Goal: Task Accomplishment & Management: Manage account settings

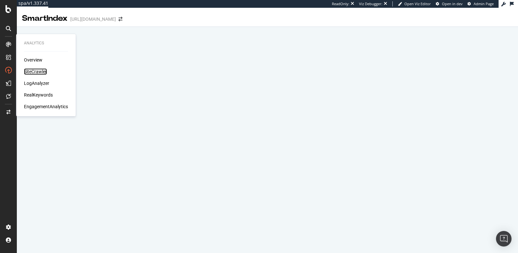
click at [31, 69] on div "SiteCrawler" at bounding box center [35, 71] width 23 height 6
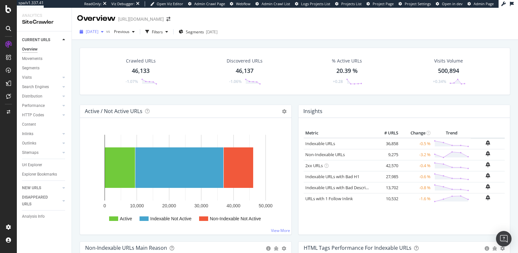
click at [93, 36] on div "[DATE]" at bounding box center [91, 32] width 29 height 10
click at [191, 98] on div "Crawled URLs 46,133 -1.07% Discovered URLs 46,137 -1.06% % Active URLs 20.39 % …" at bounding box center [294, 76] width 437 height 57
click at [163, 32] on div "Filters" at bounding box center [157, 32] width 11 height 6
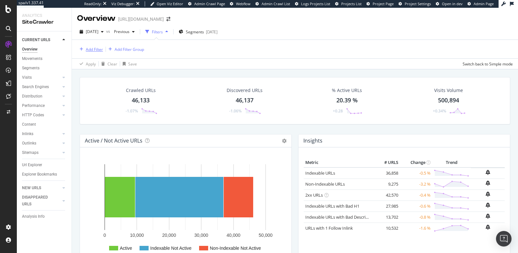
click at [87, 51] on div "Add Filter" at bounding box center [94, 50] width 17 height 6
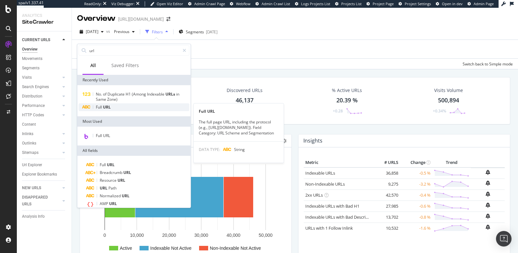
type input "url"
click at [107, 110] on div "Full URL" at bounding box center [134, 107] width 111 height 8
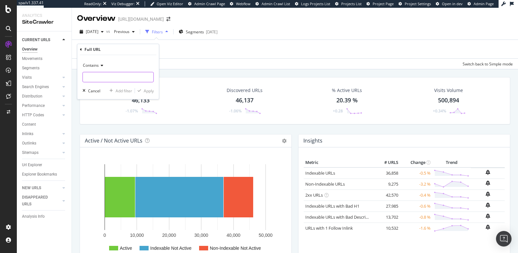
click at [107, 76] on input "text" at bounding box center [118, 77] width 71 height 10
type input "fr-fr"
click at [146, 91] on div "Apply" at bounding box center [149, 91] width 10 height 6
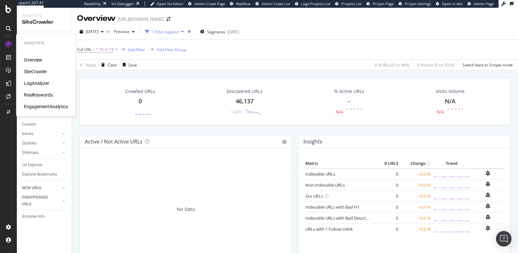
click at [36, 84] on div "LogAnalyzer" at bounding box center [36, 83] width 25 height 6
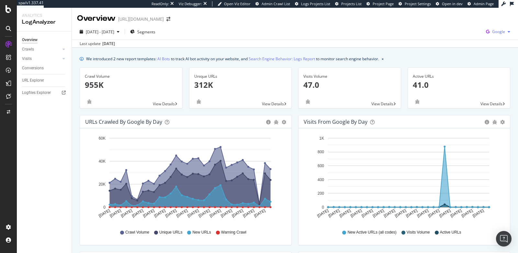
click at [496, 35] on div "Google" at bounding box center [498, 32] width 29 height 10
click at [463, 29] on span "Bing" at bounding box center [467, 26] width 24 height 6
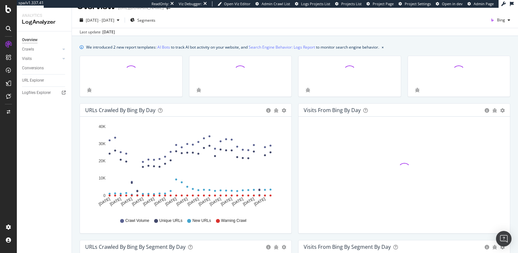
scroll to position [12, 0]
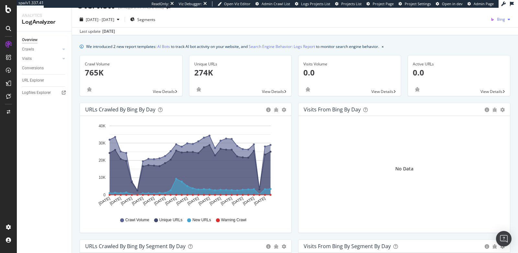
click at [500, 20] on span "Bing" at bounding box center [501, 20] width 8 height 6
click at [486, 53] on div "OpenAI" at bounding box center [494, 56] width 45 height 9
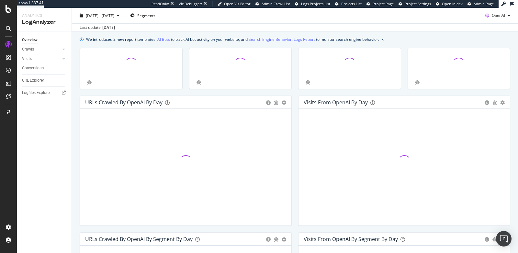
scroll to position [20, 0]
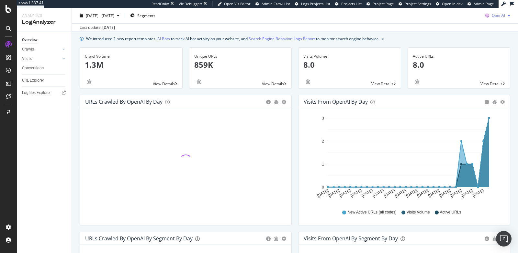
click at [498, 16] on span "OpenAI" at bounding box center [498, 16] width 13 height 6
click at [485, 63] on div "Other AI Bots" at bounding box center [494, 64] width 45 height 9
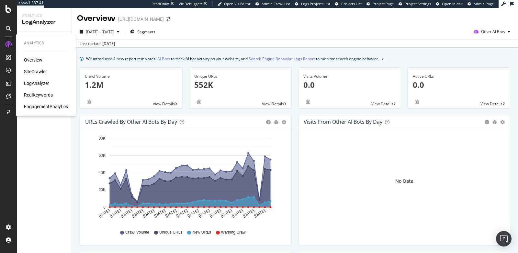
click at [38, 71] on div "SiteCrawler" at bounding box center [35, 71] width 23 height 6
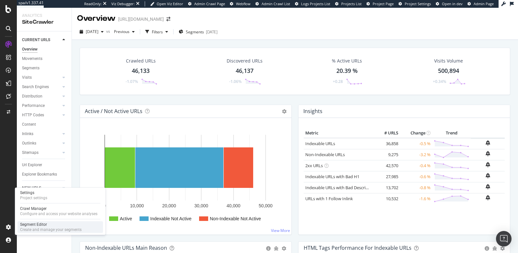
click at [48, 225] on div "Segment Editor" at bounding box center [51, 224] width 62 height 5
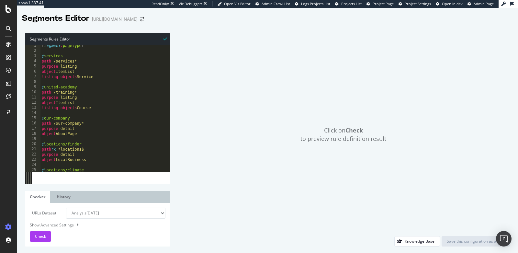
scroll to position [2, 0]
click at [40, 235] on span "Check" at bounding box center [40, 237] width 11 height 6
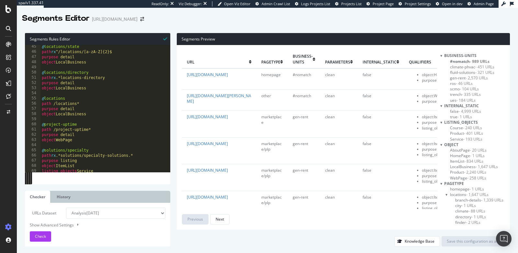
scroll to position [229, 0]
click at [174, 33] on div "Segments Preview url pagetype business-units parameters internal_static qualifi…" at bounding box center [340, 140] width 340 height 214
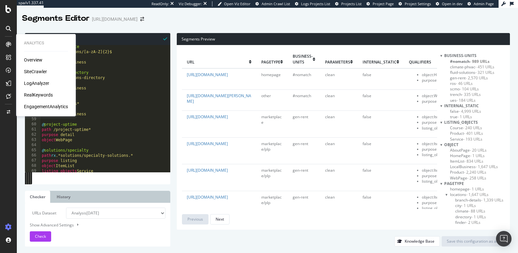
click at [43, 98] on div "RealKeywords" at bounding box center [38, 95] width 29 height 6
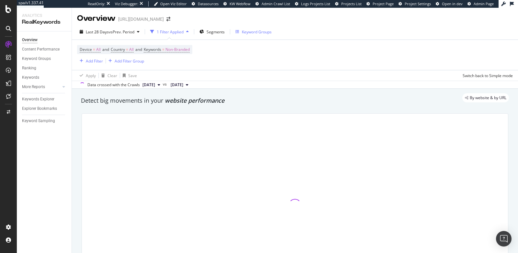
click at [254, 33] on div "Keyword Groups" at bounding box center [257, 32] width 30 height 6
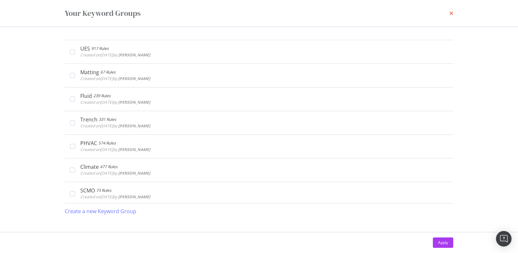
click at [450, 13] on icon "times" at bounding box center [452, 13] width 4 height 5
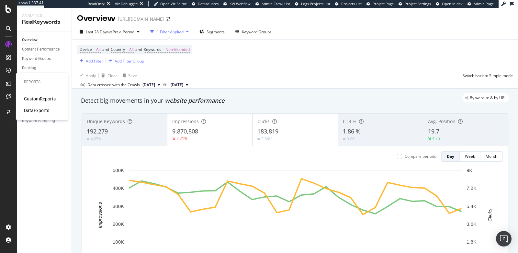
click at [32, 98] on div "CustomReports" at bounding box center [40, 99] width 32 height 6
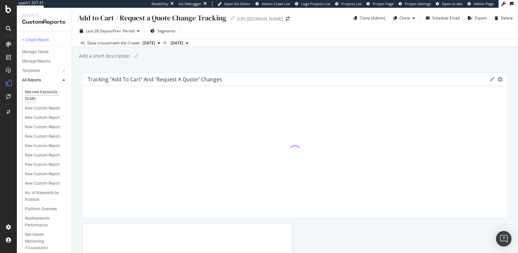
scroll to position [63, 0]
click at [44, 180] on div "New Custom Report" at bounding box center [42, 183] width 35 height 7
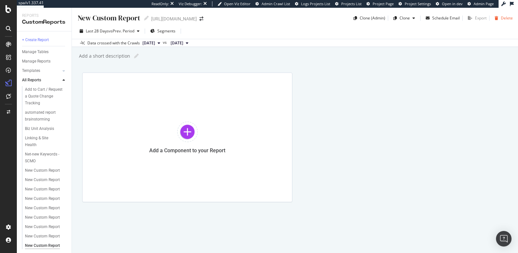
click at [501, 17] on div "button" at bounding box center [496, 18] width 9 height 4
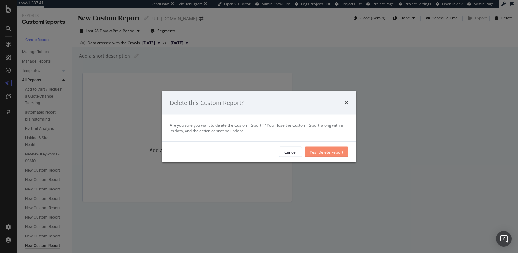
click at [326, 148] on div "Yes, Delete Report" at bounding box center [326, 152] width 33 height 10
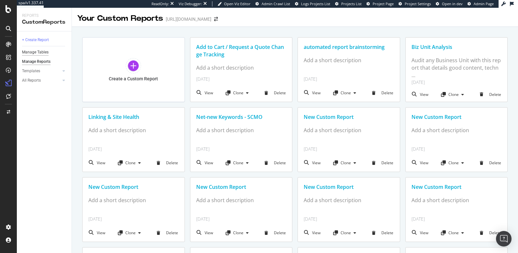
click at [42, 51] on div "Manage Tables" at bounding box center [35, 52] width 27 height 7
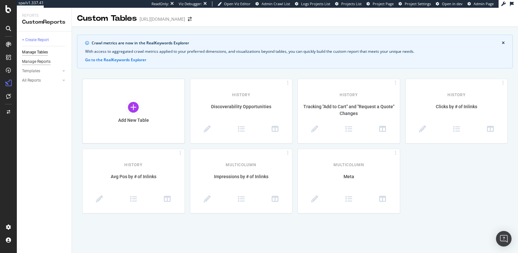
click at [42, 62] on div "Manage Reports" at bounding box center [36, 61] width 29 height 7
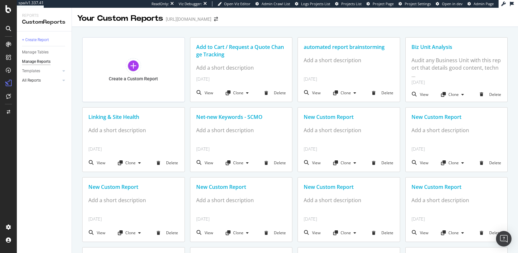
click at [43, 82] on link "All Reports" at bounding box center [41, 80] width 39 height 7
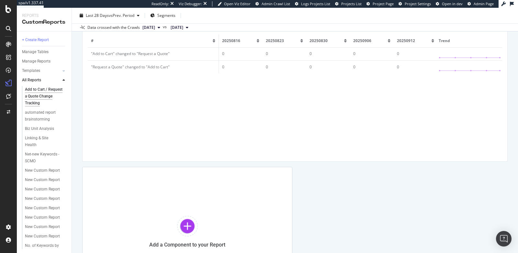
scroll to position [67, 0]
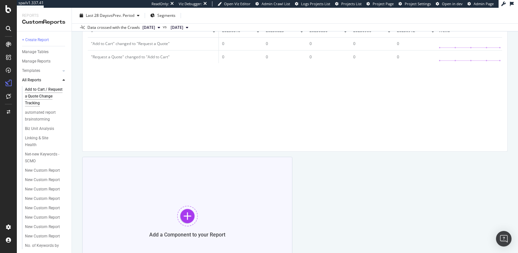
click at [185, 199] on div "Add a Component to your Report" at bounding box center [187, 222] width 210 height 130
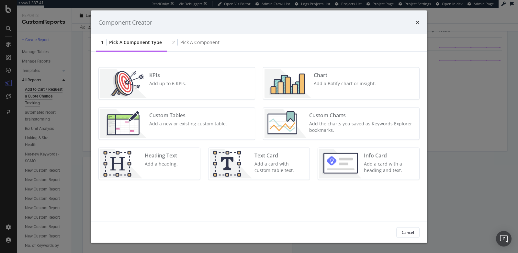
click at [177, 125] on div "Add a new or existing custom table." at bounding box center [188, 124] width 78 height 6
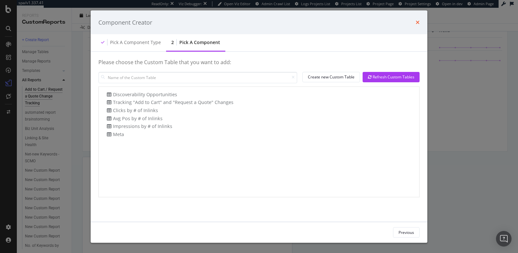
click at [418, 23] on icon "times" at bounding box center [418, 22] width 4 height 5
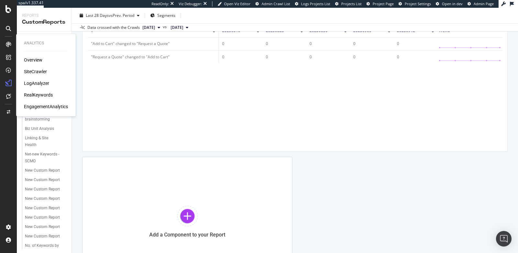
click at [36, 70] on div "SiteCrawler" at bounding box center [35, 71] width 23 height 6
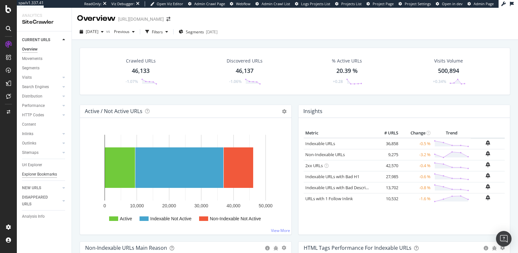
click at [38, 176] on div "Explorer Bookmarks" at bounding box center [39, 174] width 35 height 7
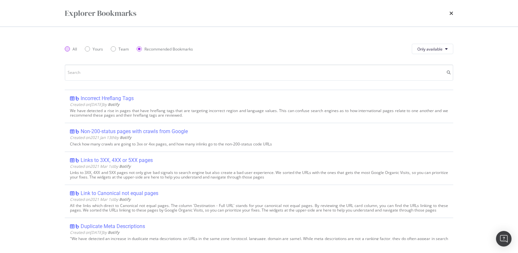
click at [68, 48] on div "All" at bounding box center [67, 48] width 5 height 5
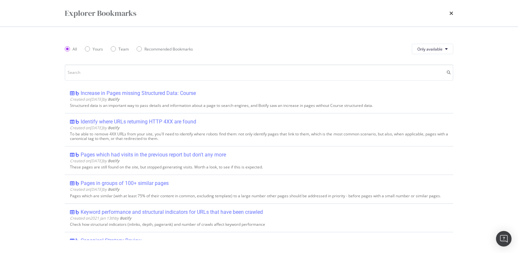
scroll to position [2021, 0]
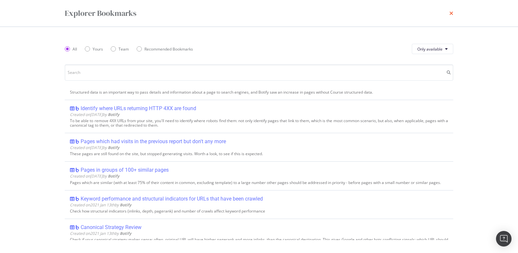
click at [452, 15] on icon "times" at bounding box center [452, 13] width 4 height 5
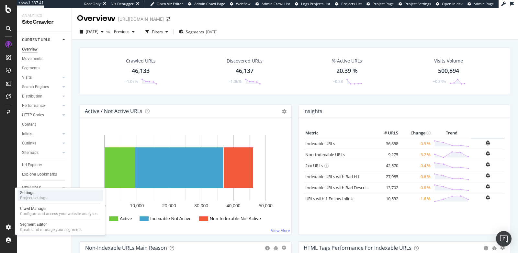
click at [38, 197] on div "Project settings" at bounding box center [33, 197] width 27 height 5
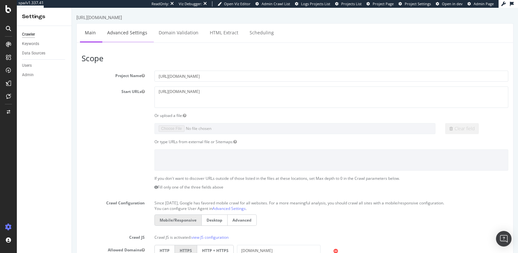
click at [117, 35] on link "Advanced Settings" at bounding box center [127, 33] width 50 height 18
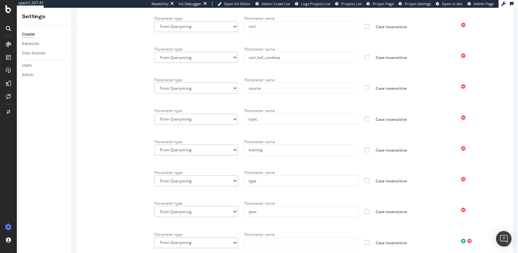
scroll to position [1500, 0]
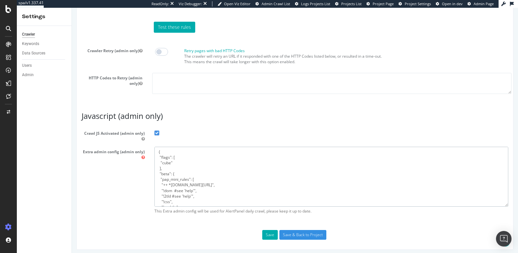
click at [186, 187] on textarea "{ "flags": [ "cube" ], "beta": { "pap_mini_rules": [ "++ *[DOMAIN_NAME][URL]", …" at bounding box center [332, 177] width 354 height 60
drag, startPoint x: 158, startPoint y: 152, endPoint x: 235, endPoint y: 196, distance: 89.0
click at [235, 196] on textarea "{ "flags": [ "cube" ], "beta": { "pap_mini_rules": [ "++ *[DOMAIN_NAME][URL]", …" at bounding box center [332, 177] width 354 height 60
click at [201, 165] on textarea "{ "flags": [ "cube" ], "beta": { "pap_mini_rules": [ "++ *[DOMAIN_NAME][URL]", …" at bounding box center [332, 177] width 354 height 60
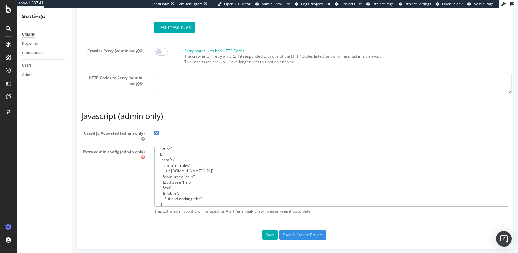
click at [213, 166] on textarea "{ "flags": [ "cube" ], "beta": { "pap_mini_rules": [ "++ *[DOMAIN_NAME][URL]", …" at bounding box center [332, 177] width 354 height 60
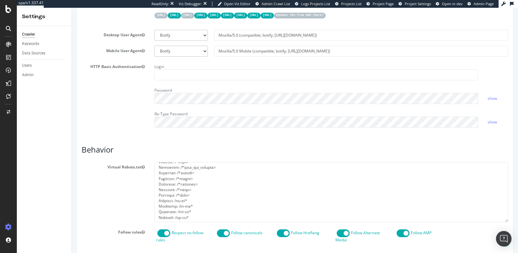
scroll to position [198, 0]
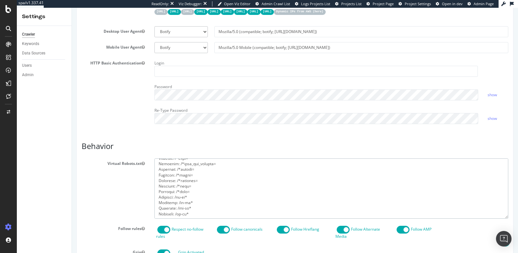
drag, startPoint x: 192, startPoint y: 213, endPoint x: 156, endPoint y: 193, distance: 41.2
click at [156, 193] on textarea at bounding box center [332, 188] width 354 height 60
click at [194, 212] on textarea at bounding box center [332, 188] width 354 height 60
drag, startPoint x: 196, startPoint y: 212, endPoint x: 153, endPoint y: 195, distance: 46.6
click at [153, 195] on div at bounding box center [332, 188] width 364 height 60
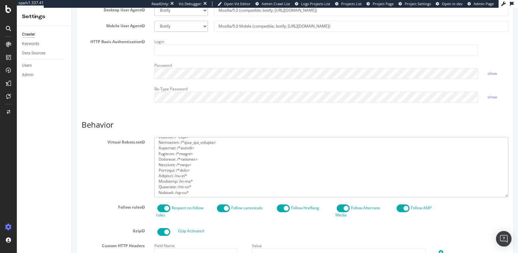
scroll to position [237, 0]
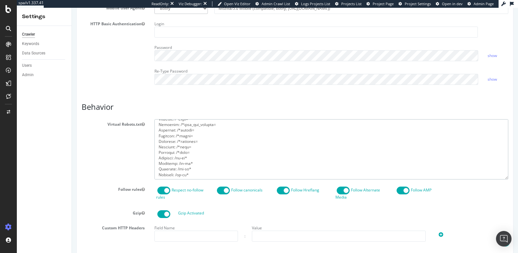
drag, startPoint x: 156, startPoint y: 163, endPoint x: 237, endPoint y: 183, distance: 83.5
click at [192, 171] on textarea at bounding box center [332, 149] width 354 height 60
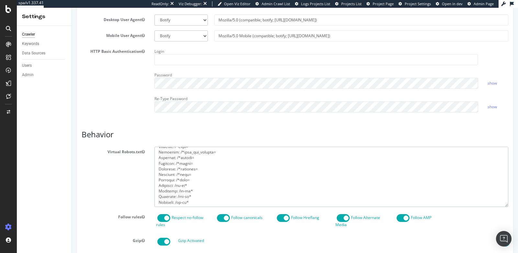
scroll to position [209, 0]
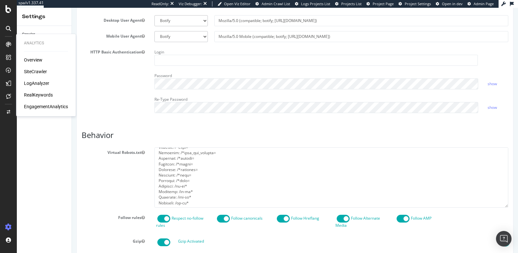
click at [41, 81] on div "LogAnalyzer" at bounding box center [36, 83] width 25 height 6
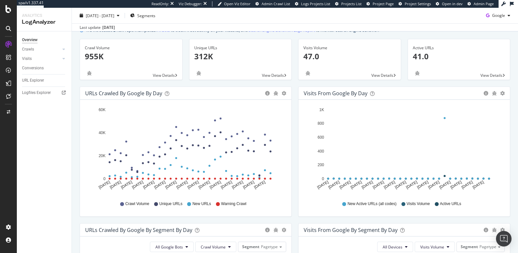
scroll to position [30, 0]
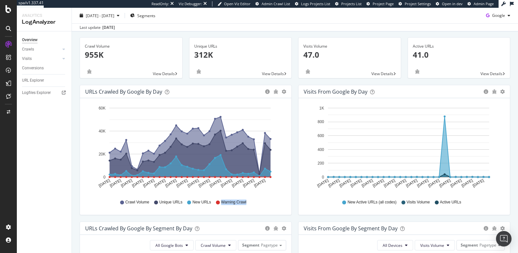
drag, startPoint x: 215, startPoint y: 202, endPoint x: 250, endPoint y: 204, distance: 35.7
click at [250, 204] on div "Crawl Volume Unique URLs New URLs Warning Crawl" at bounding box center [185, 202] width 195 height 15
click at [30, 87] on div "AlertPanel" at bounding box center [34, 84] width 21 height 6
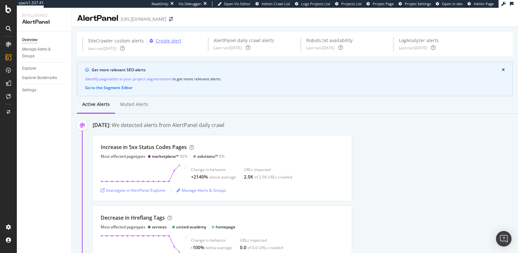
click at [166, 41] on div "Create alert" at bounding box center [169, 41] width 26 height 6
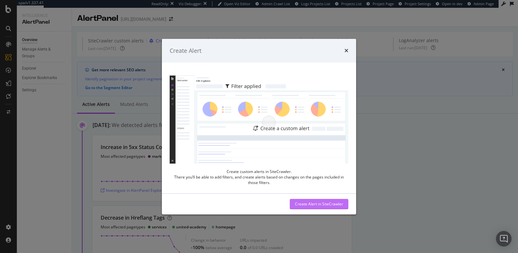
click at [300, 203] on div "Create Alert in SiteCrawler" at bounding box center [319, 204] width 48 height 6
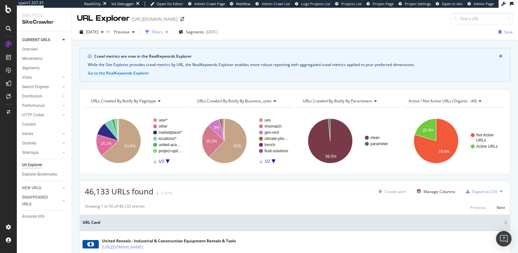
click at [163, 34] on div "Filters" at bounding box center [157, 32] width 11 height 6
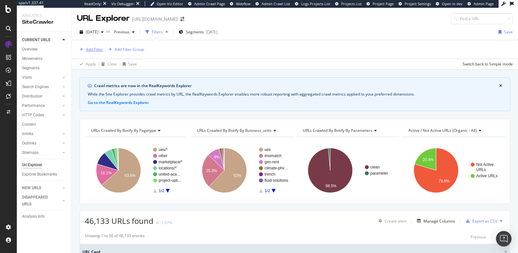
click at [94, 49] on div "Add Filter" at bounding box center [94, 50] width 17 height 6
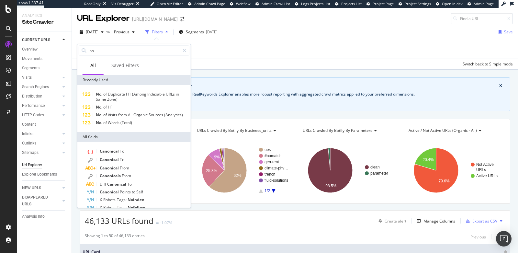
type input "n"
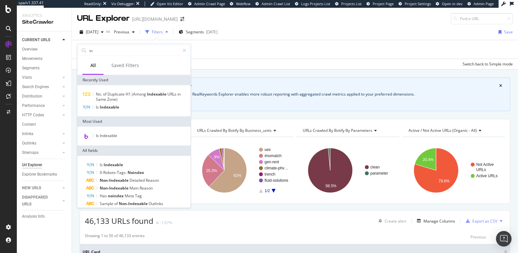
type input "i"
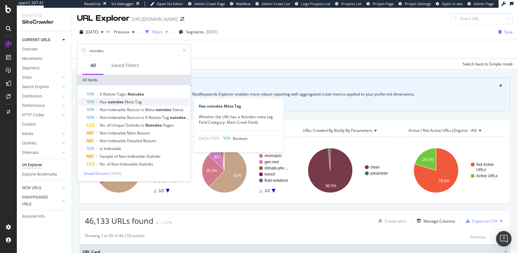
type input "noindex"
click at [114, 103] on span "noindex" at bounding box center [116, 102] width 17 height 6
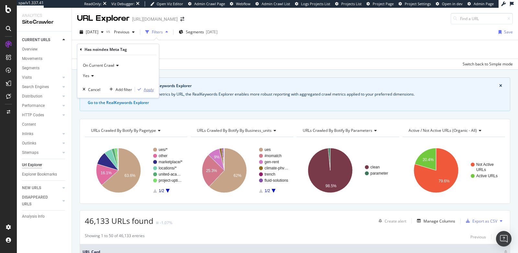
click at [148, 89] on div "Apply" at bounding box center [149, 90] width 10 height 6
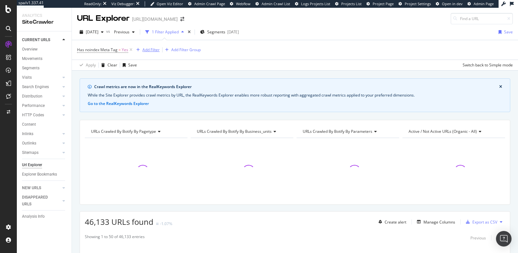
click at [146, 51] on div "Add Filter" at bounding box center [151, 50] width 17 height 6
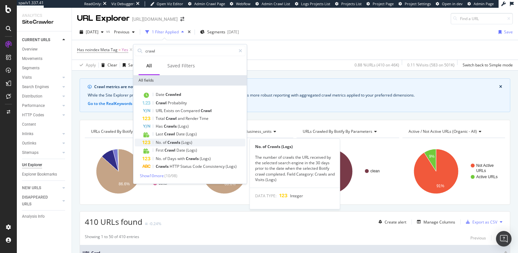
type input "crawl"
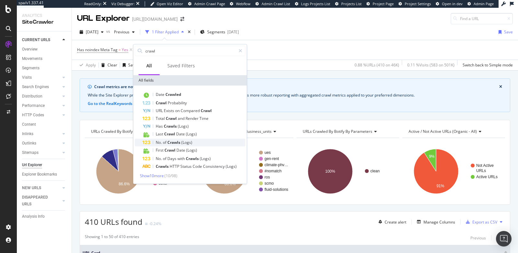
click at [170, 141] on span "Crawls" at bounding box center [175, 143] width 14 height 6
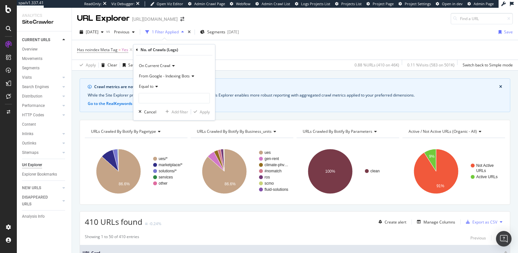
click at [152, 76] on span "From Google - Indexing Bots" at bounding box center [164, 76] width 51 height 6
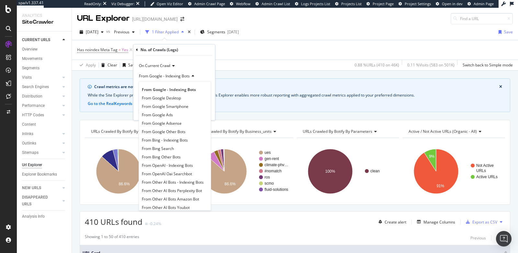
click at [191, 64] on div "On Current Crawl" at bounding box center [174, 66] width 71 height 10
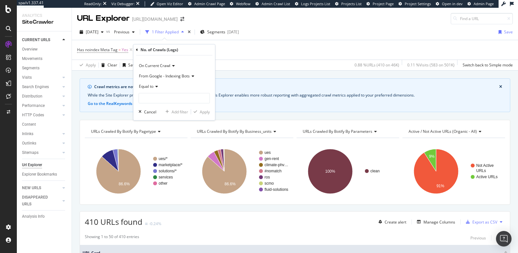
click at [194, 60] on div "On Current Crawl From Google - Indexing Bots Equal to Cancel Add filter Apply" at bounding box center [174, 87] width 82 height 65
click at [148, 88] on span "Equal to" at bounding box center [146, 87] width 15 height 6
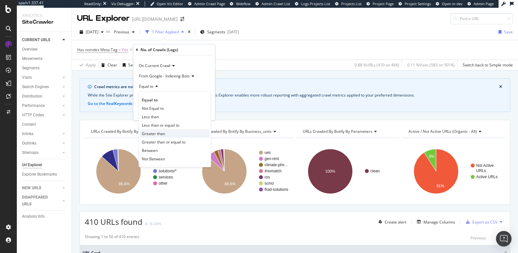
click at [152, 132] on span "Greater than" at bounding box center [153, 134] width 23 height 6
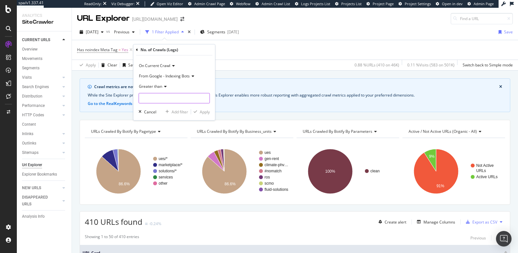
click at [154, 98] on input "number" at bounding box center [174, 98] width 71 height 10
type input "0"
click at [199, 111] on div "button" at bounding box center [195, 112] width 9 height 4
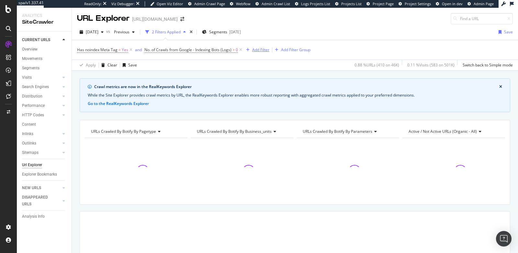
click at [256, 49] on div "Add Filter" at bounding box center [260, 50] width 17 height 6
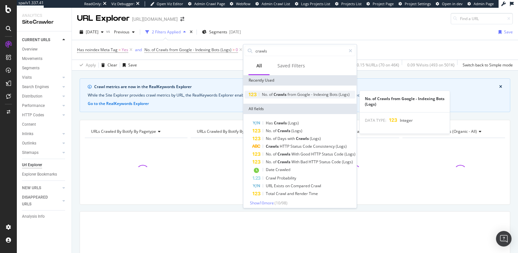
type input "crawls"
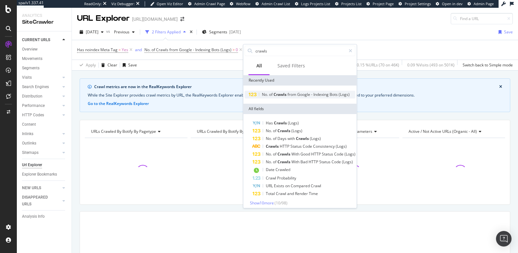
click at [286, 95] on span "Crawls" at bounding box center [281, 95] width 14 height 6
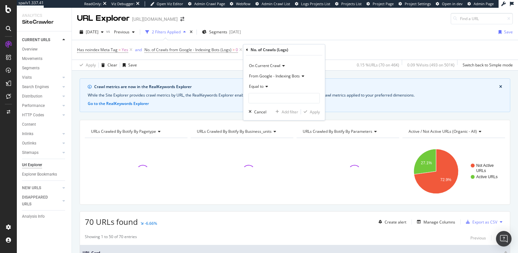
click at [263, 76] on span "From Google - Indexing Bots" at bounding box center [274, 76] width 51 height 6
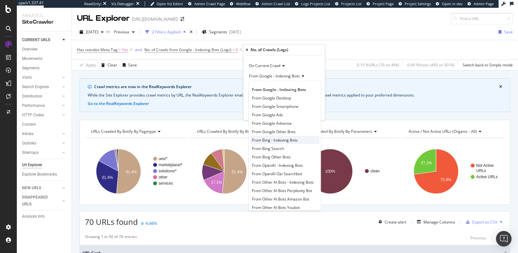
click at [269, 140] on span "From Bing - Indexing Bots" at bounding box center [275, 140] width 46 height 6
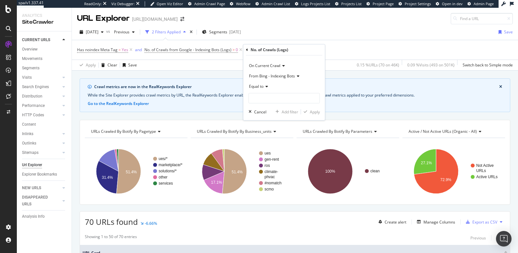
click at [257, 88] on span "Equal to" at bounding box center [256, 87] width 15 height 6
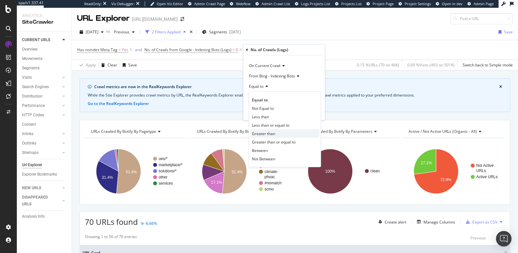
click at [262, 129] on div "Greater than" at bounding box center [284, 133] width 69 height 8
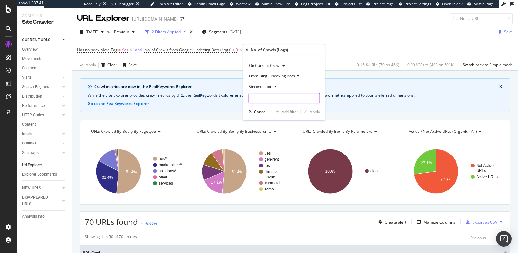
click at [262, 100] on input "number" at bounding box center [284, 98] width 71 height 10
type input "0"
click at [313, 112] on div "Apply" at bounding box center [315, 112] width 10 height 6
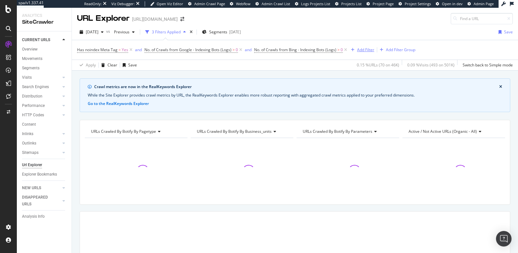
click at [357, 50] on div "Add Filter" at bounding box center [365, 50] width 17 height 6
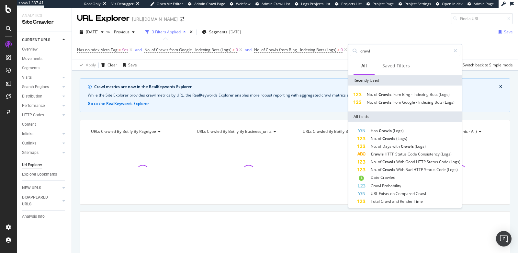
type input "crawls"
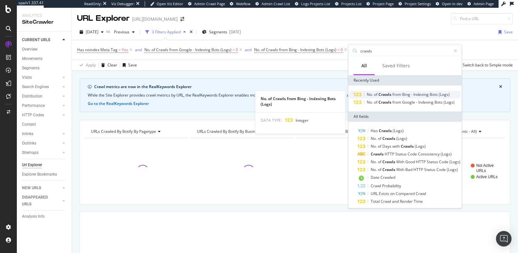
click at [393, 95] on span "from" at bounding box center [398, 95] width 10 height 6
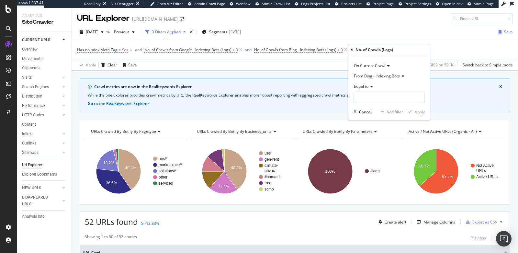
click at [364, 86] on span "Equal to" at bounding box center [361, 87] width 15 height 6
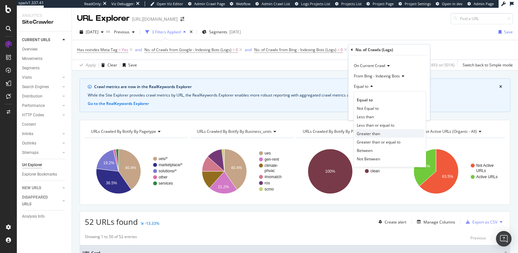
click at [364, 135] on span "Greater than" at bounding box center [368, 134] width 23 height 6
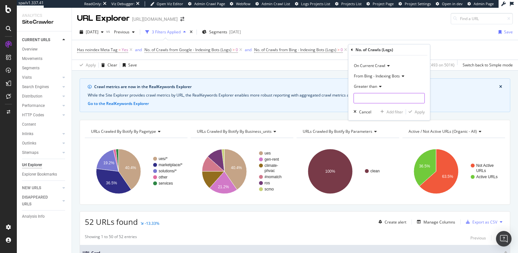
click at [360, 95] on input "number" at bounding box center [389, 98] width 71 height 10
type input "0"
click at [369, 75] on span "From Bing - Indexing Bots" at bounding box center [377, 76] width 46 height 6
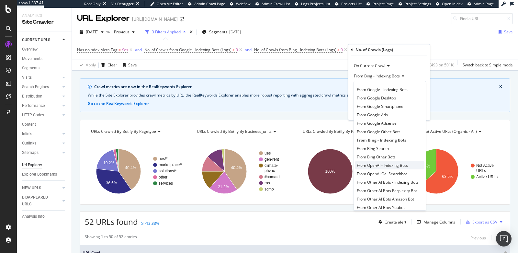
click at [367, 164] on span "From OpenAI - Indexing Bots" at bounding box center [382, 166] width 51 height 6
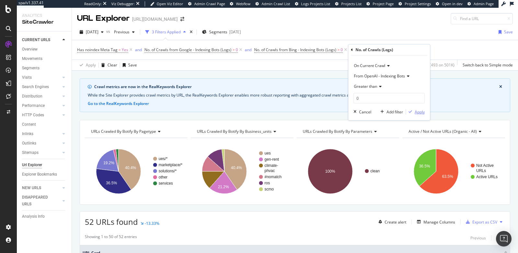
click at [416, 110] on div "Apply" at bounding box center [420, 112] width 10 height 6
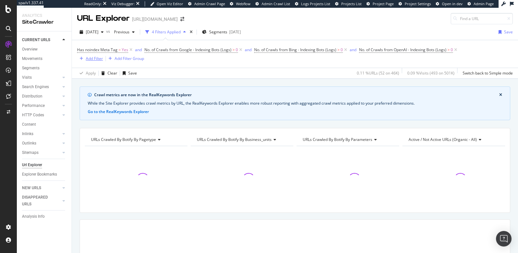
click at [87, 60] on div "Add Filter" at bounding box center [94, 59] width 17 height 6
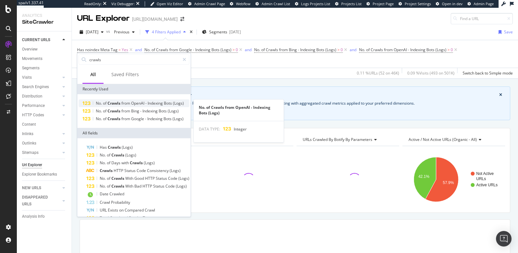
click at [137, 101] on span "OpenAI" at bounding box center [138, 103] width 14 height 6
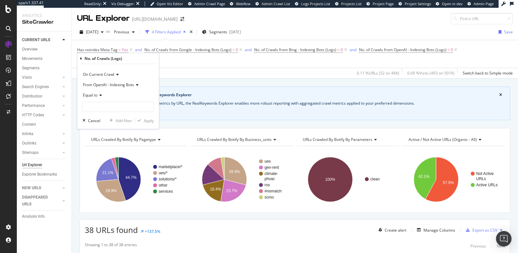
click at [93, 96] on span "Equal to" at bounding box center [90, 95] width 15 height 6
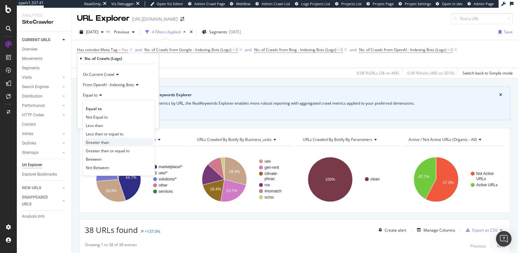
click at [97, 142] on span "Greater than" at bounding box center [97, 142] width 23 height 6
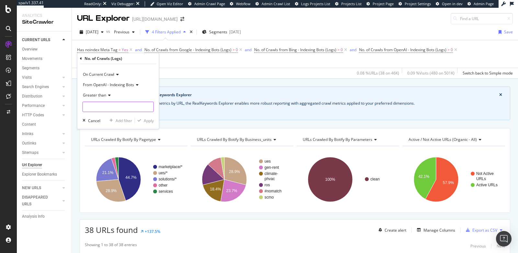
click at [103, 102] on input "number" at bounding box center [118, 107] width 71 height 10
click at [115, 85] on span "From OpenAI - Indexing Bots" at bounding box center [108, 85] width 51 height 6
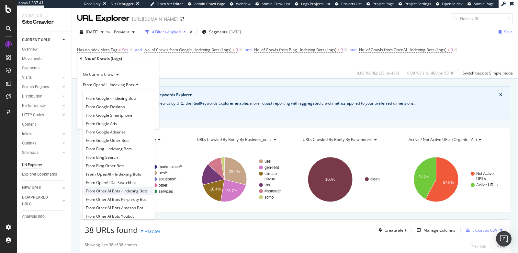
click at [110, 192] on span "From Other AI Bots - Indexing Bots" at bounding box center [117, 191] width 62 height 6
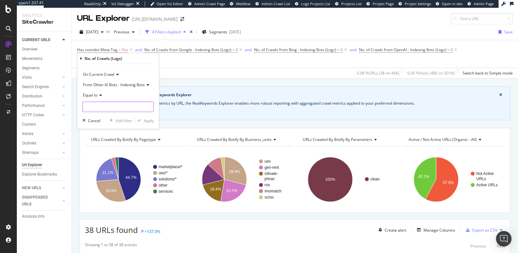
click at [99, 110] on input "number" at bounding box center [118, 107] width 71 height 10
click at [87, 95] on span "Equal to" at bounding box center [90, 95] width 15 height 6
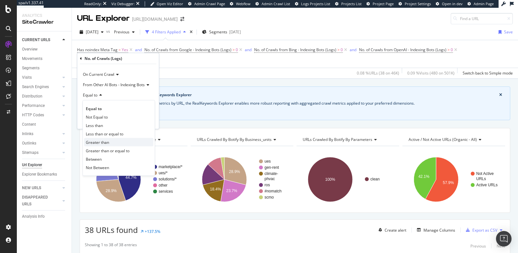
click at [96, 140] on span "Greater than" at bounding box center [97, 142] width 23 height 6
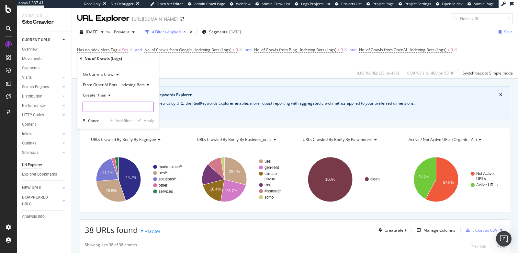
click at [101, 106] on input "number" at bounding box center [118, 107] width 71 height 10
type input "0"
click at [147, 121] on div "Apply" at bounding box center [149, 121] width 10 height 6
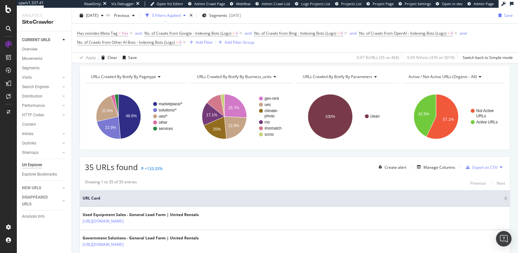
scroll to position [64, 0]
click at [393, 166] on div "Create alert" at bounding box center [396, 167] width 22 height 6
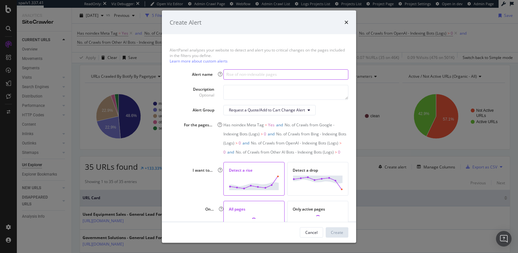
click at [250, 73] on input "modal" at bounding box center [286, 74] width 125 height 10
type input "Crawls to No-index Pages"
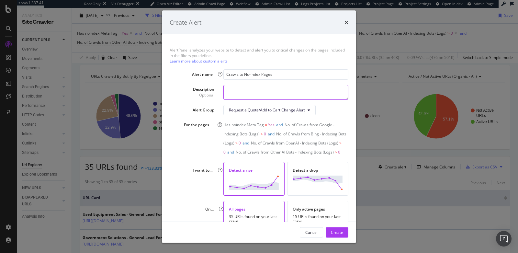
click at [275, 93] on textarea "modal" at bounding box center [286, 92] width 125 height 15
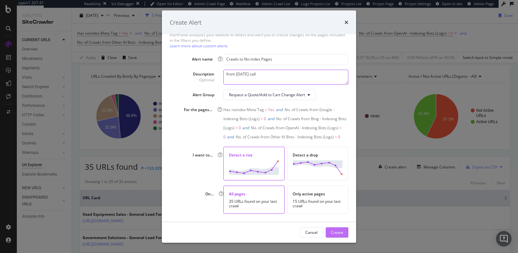
type textarea "from [DATE] call"
click at [341, 232] on div "Create" at bounding box center [337, 232] width 12 height 6
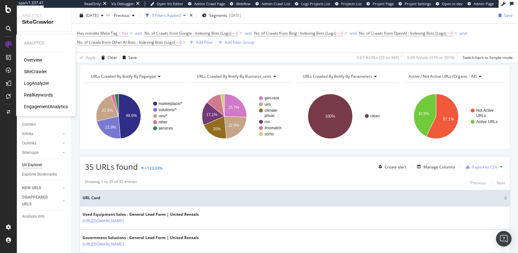
click at [37, 94] on div "RealKeywords" at bounding box center [38, 95] width 29 height 6
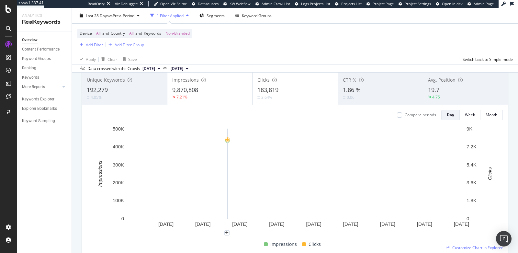
scroll to position [45, 0]
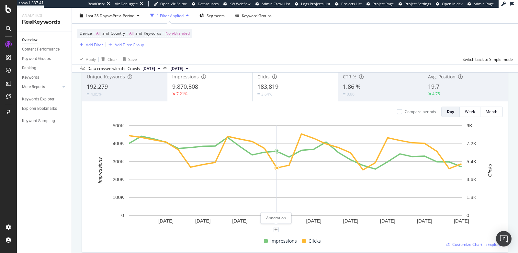
click at [279, 229] on rect "A chart." at bounding box center [295, 178] width 416 height 113
click at [278, 229] on icon "plus" at bounding box center [276, 230] width 4 height 4
click at [267, 190] on textarea at bounding box center [277, 191] width 58 height 20
click at [304, 154] on icon "xmark" at bounding box center [303, 155] width 3 height 4
click at [314, 228] on icon "plus" at bounding box center [314, 230] width 4 height 4
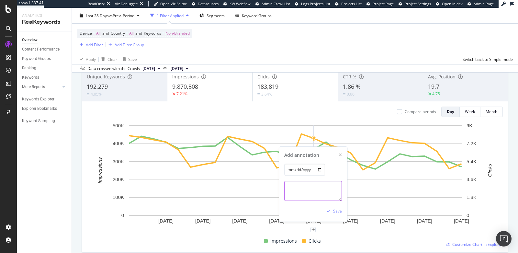
click at [305, 191] on textarea at bounding box center [313, 191] width 58 height 20
type textarea "google tests removing ?num=100 param"
click at [337, 210] on div "Save" at bounding box center [337, 212] width 9 height 6
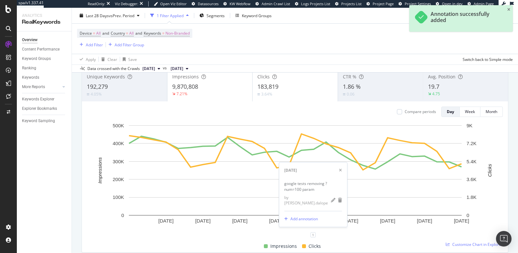
click at [376, 240] on div "Impressions Clicks" at bounding box center [293, 246] width 416 height 13
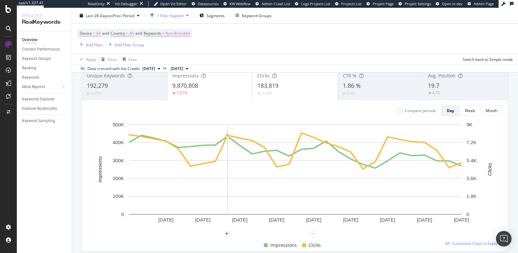
scroll to position [61, 0]
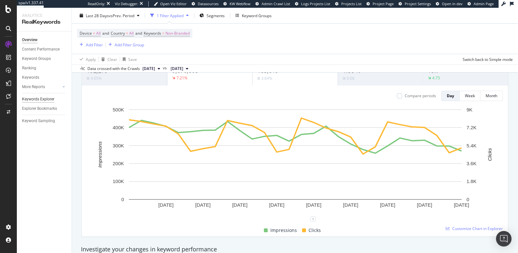
click at [36, 98] on div "Keywords Explorer" at bounding box center [38, 99] width 32 height 7
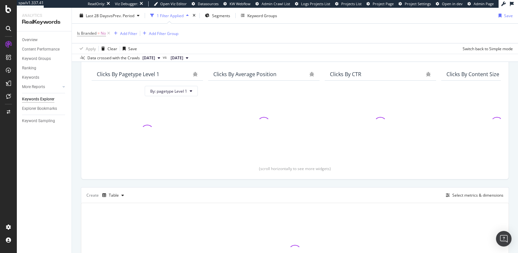
scroll to position [64, 0]
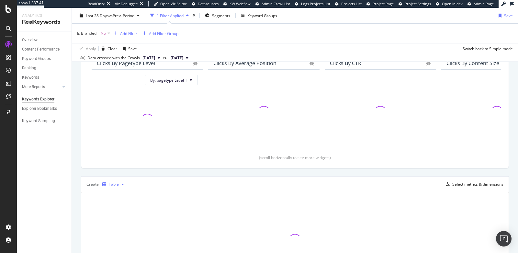
click at [113, 183] on div "Table" at bounding box center [114, 184] width 10 height 4
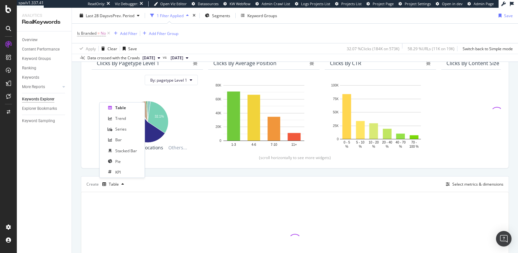
click at [77, 158] on div "By website Top Charts Clicks By pagetype Level 1 By: pagetype Level 1 Hold CMD …" at bounding box center [295, 163] width 446 height 297
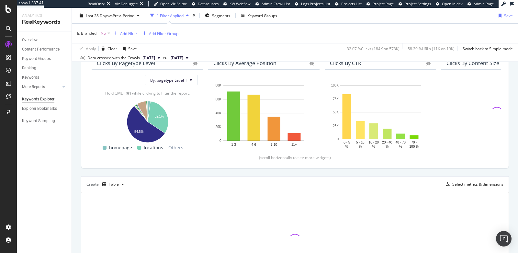
scroll to position [0, 0]
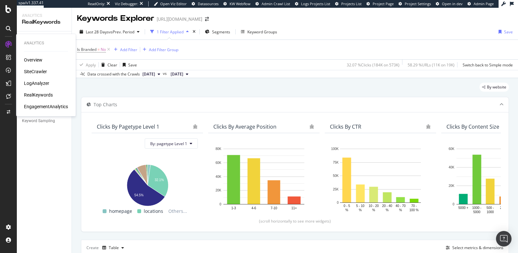
click at [40, 84] on div "LogAnalyzer" at bounding box center [36, 83] width 25 height 6
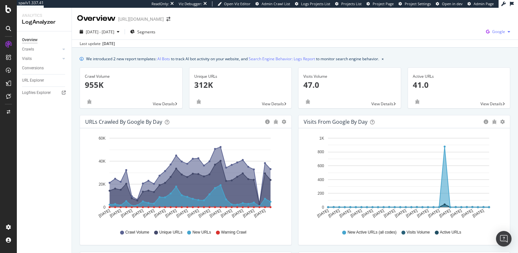
click at [494, 31] on span "Google" at bounding box center [498, 32] width 13 height 6
click at [458, 24] on span "Bing" at bounding box center [467, 26] width 24 height 6
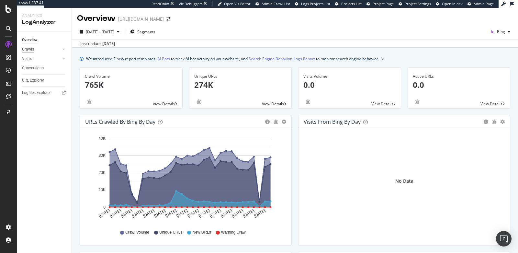
click at [30, 50] on div "Crawls" at bounding box center [28, 49] width 12 height 7
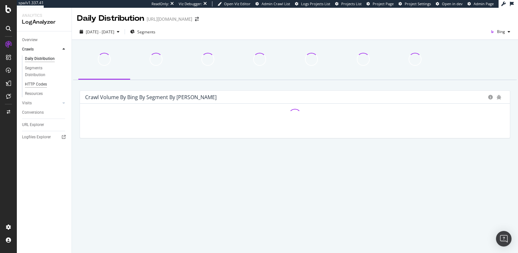
click at [36, 84] on div "HTTP Codes" at bounding box center [36, 84] width 22 height 7
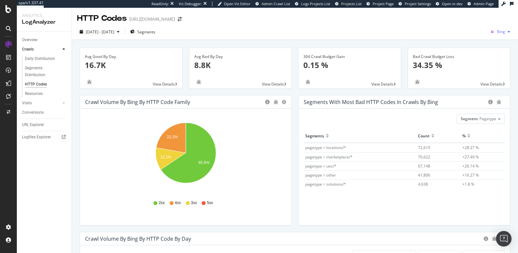
click at [500, 32] on span "Bing" at bounding box center [501, 32] width 8 height 6
click at [393, 22] on div "HTTP Codes [URL][DOMAIN_NAME]" at bounding box center [295, 16] width 446 height 16
click at [504, 34] on div "Bing" at bounding box center [500, 32] width 25 height 10
click at [414, 37] on div "[DATE] - [DATE] Segments Bing" at bounding box center [295, 33] width 446 height 13
click at [182, 132] on icon "A chart." at bounding box center [171, 138] width 30 height 30
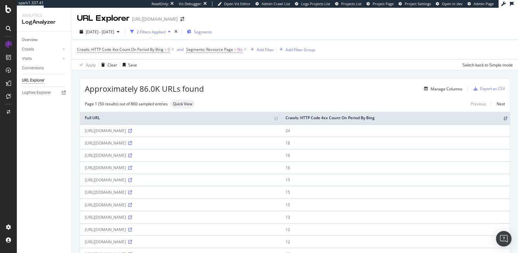
click at [212, 33] on span "Segments" at bounding box center [203, 32] width 18 height 6
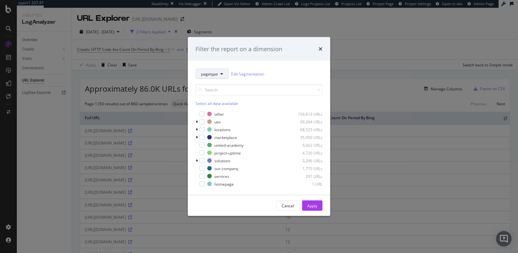
click at [211, 73] on span "pagetype" at bounding box center [209, 74] width 17 height 6
click at [290, 66] on div "pagetype Edit Segmentation Select all data available other 156,613 URLs ues 99,…" at bounding box center [259, 128] width 143 height 134
click at [320, 47] on icon "times" at bounding box center [321, 48] width 4 height 5
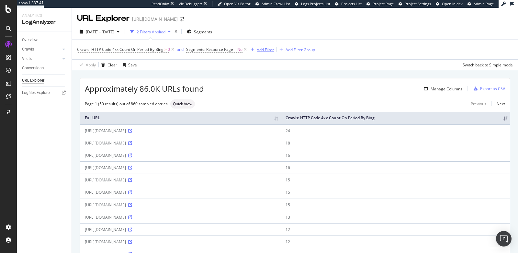
click at [269, 51] on div "Add Filter" at bounding box center [265, 50] width 17 height 6
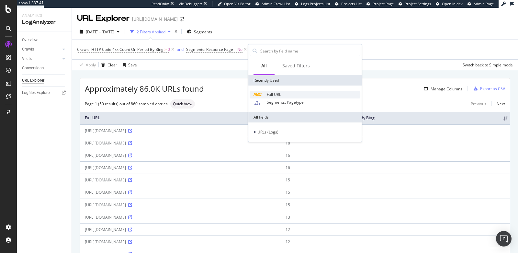
click at [279, 94] on span "Full URL" at bounding box center [274, 95] width 14 height 6
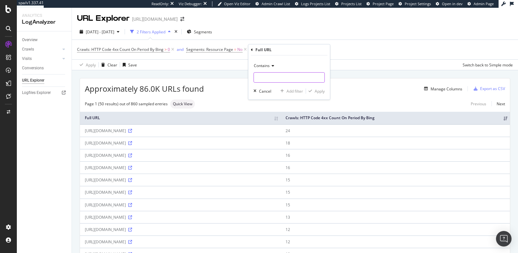
click at [264, 81] on input "text" at bounding box center [289, 77] width 71 height 10
type input "www"
click at [316, 90] on div "Apply" at bounding box center [320, 91] width 10 height 6
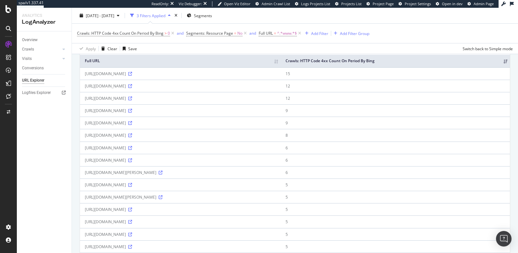
scroll to position [58, 0]
click at [30, 174] on div "Overview Crawls Daily Distribution Segments Distribution HTTP Codes Resources V…" at bounding box center [44, 142] width 55 height 222
click at [314, 33] on div "Add Filter" at bounding box center [319, 33] width 17 height 6
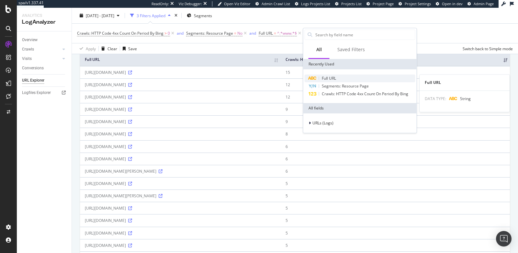
click at [339, 78] on div "Full URL" at bounding box center [360, 79] width 111 height 8
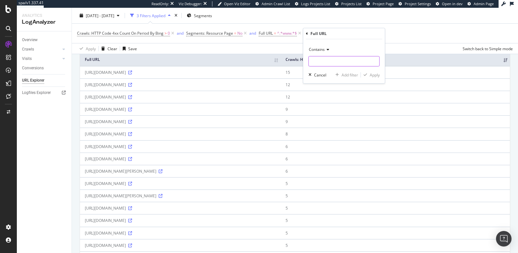
click at [317, 62] on input "text" at bounding box center [344, 61] width 71 height 10
click at [320, 52] on span "Contains" at bounding box center [317, 50] width 16 height 6
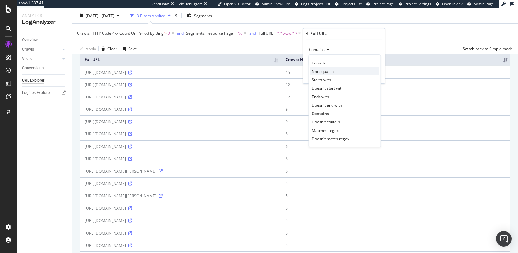
click at [328, 71] on span "Not equal to" at bounding box center [323, 72] width 22 height 6
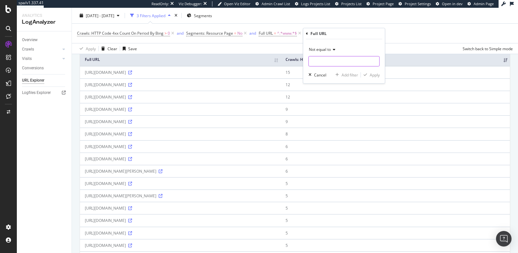
click at [324, 57] on input "text" at bounding box center [344, 61] width 71 height 10
click at [319, 47] on span "Not equal to" at bounding box center [320, 50] width 22 height 6
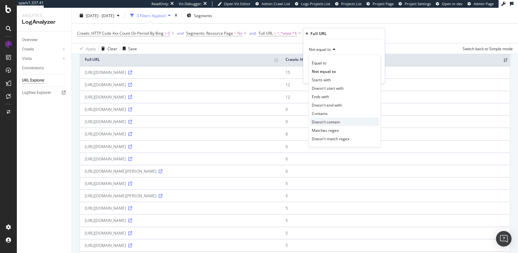
click at [321, 119] on span "Doesn't contain" at bounding box center [326, 122] width 28 height 6
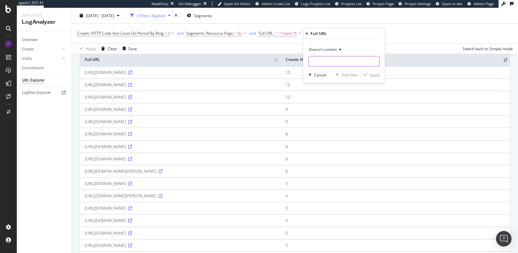
click at [324, 62] on input "text" at bounding box center [344, 61] width 71 height 10
type input "/sales/"
click at [369, 75] on div "button" at bounding box center [365, 75] width 9 height 4
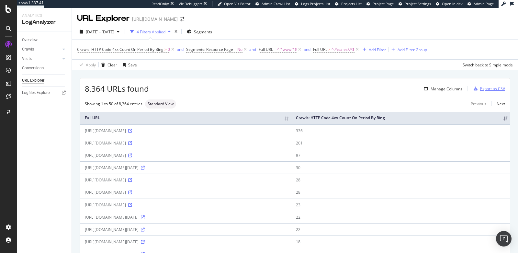
click at [489, 89] on div "Export as CSV" at bounding box center [492, 89] width 25 height 6
drag, startPoint x: 441, startPoint y: 133, endPoint x: 428, endPoint y: 133, distance: 12.6
click at [428, 133] on td "336" at bounding box center [400, 130] width 219 height 12
click at [438, 88] on div "Manage Columns" at bounding box center [447, 89] width 32 height 6
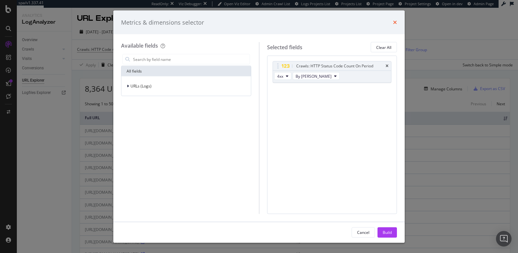
click at [395, 23] on icon "times" at bounding box center [395, 22] width 4 height 5
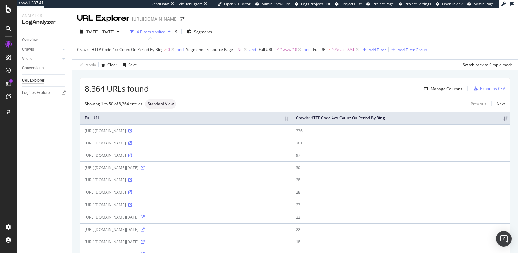
click at [7, 83] on icon at bounding box center [8, 83] width 5 height 5
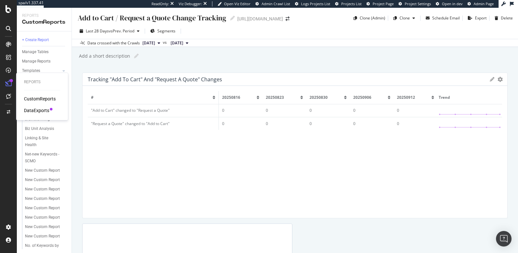
click at [38, 110] on div "DataExports" at bounding box center [36, 110] width 25 height 6
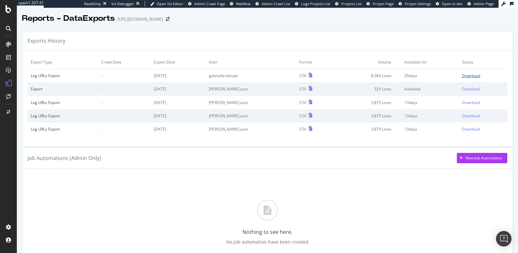
click at [469, 75] on div "Download" at bounding box center [471, 76] width 18 height 6
click at [180, 188] on div "Nothing to see here. No Job automation have been created" at bounding box center [268, 222] width 480 height 97
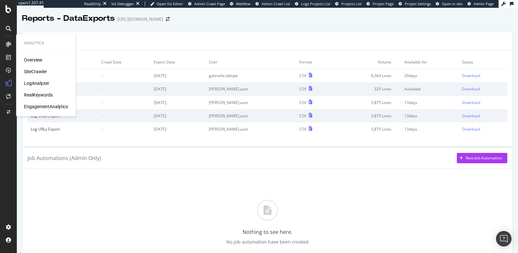
click at [34, 86] on div "LogAnalyzer" at bounding box center [36, 83] width 25 height 6
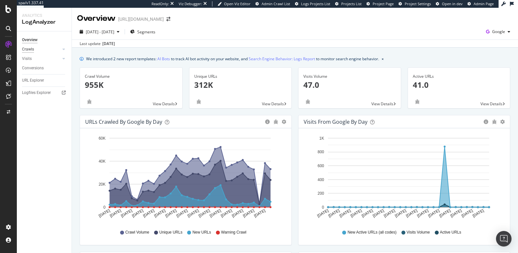
click at [30, 49] on div "Crawls" at bounding box center [28, 49] width 12 height 7
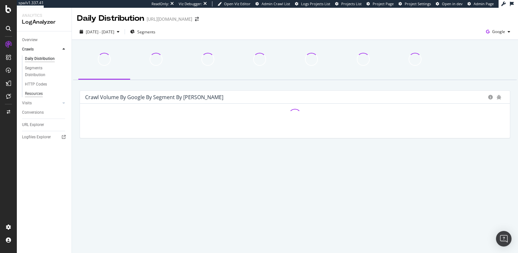
click at [31, 94] on div "Resources" at bounding box center [34, 93] width 18 height 7
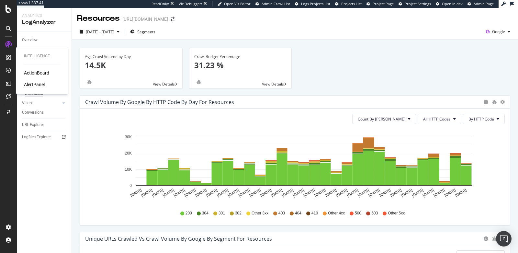
click at [35, 87] on div "AlertPanel" at bounding box center [34, 84] width 21 height 6
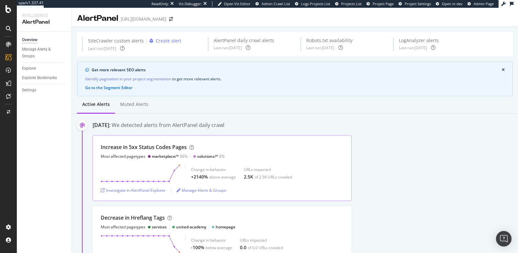
click at [255, 149] on div "Increase in 5xx Status Codes Pages Most affected pagetypes marketplace/* 86% so…" at bounding box center [222, 152] width 243 height 16
click at [148, 148] on div "Increase in 5xx Status Codes Pages" at bounding box center [144, 147] width 86 height 7
click at [135, 190] on div "Investigate in AlertPanel Explorer" at bounding box center [133, 191] width 65 height 6
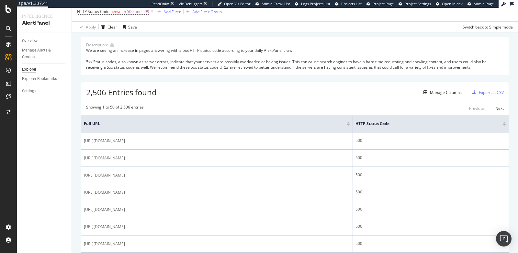
scroll to position [36, 0]
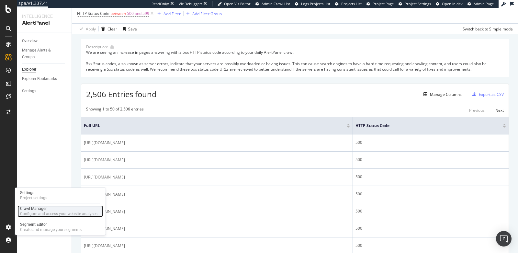
click at [31, 211] on div "Configure and access your website analyses" at bounding box center [58, 213] width 77 height 5
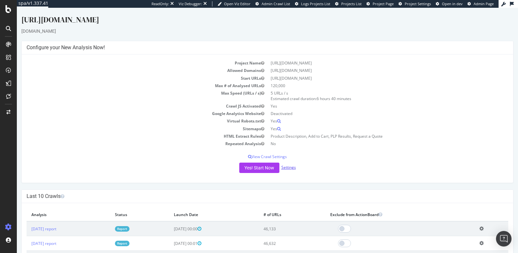
click at [290, 167] on link "Settings" at bounding box center [289, 168] width 15 height 6
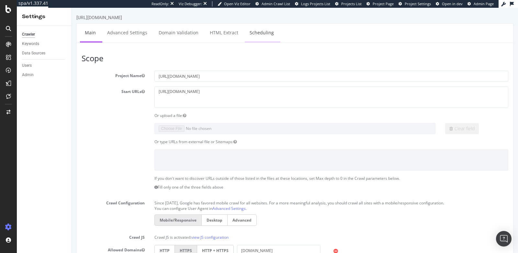
click at [257, 32] on link "Scheduling" at bounding box center [262, 33] width 34 height 18
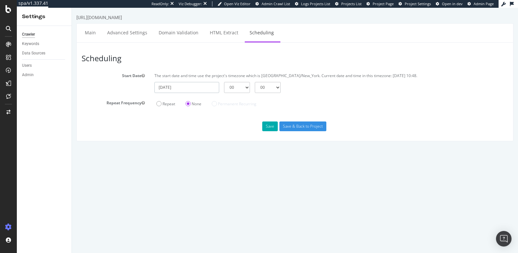
click at [198, 86] on input "2025-09-24" at bounding box center [187, 87] width 65 height 11
click at [222, 150] on td "25" at bounding box center [223, 151] width 15 height 10
type input "2025-09-25"
click at [233, 88] on select "00 01 02 03 04 05 06 07 08 09 10 11 12 13 14 15 16 17 18 19 20 21 22 23" at bounding box center [237, 87] width 26 height 11
select select "4"
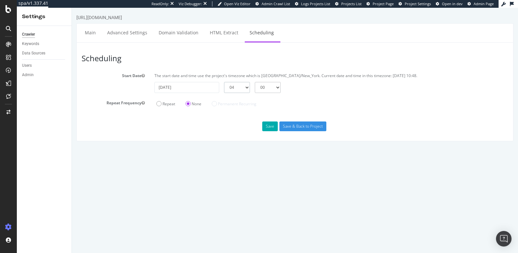
click at [224, 82] on select "00 01 02 03 04 05 06 07 08 09 10 11 12 13 14 15 16 17 18 19 20 21 22 23" at bounding box center [237, 87] width 26 height 11
click at [314, 88] on div "2025-09-25 00 01 02 03 04 05 06 07 08 09 10 11 12 13 14 15 16 17 18 19 20 21 22…" at bounding box center [331, 87] width 361 height 11
click at [239, 87] on select "00 01 02 03 04 05 06 07 08 09 10 11 12 13 14 15 16 17 18 19 20 21 22 23" at bounding box center [237, 87] width 26 height 11
click at [269, 128] on button "Save" at bounding box center [270, 126] width 16 height 10
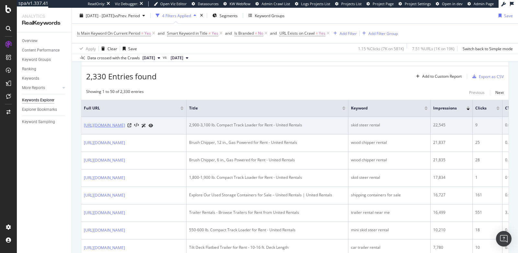
scroll to position [189, 0]
drag, startPoint x: 367, startPoint y: 125, endPoint x: 245, endPoint y: 125, distance: 122.1
click at [245, 125] on td "2,900-3,100 lb. Compact Track Loader for Rent - United Rentals" at bounding box center [268, 125] width 162 height 17
click at [346, 125] on div "2,900-3,100 lb. Compact Track Loader for Rent - United Rentals" at bounding box center [267, 125] width 156 height 6
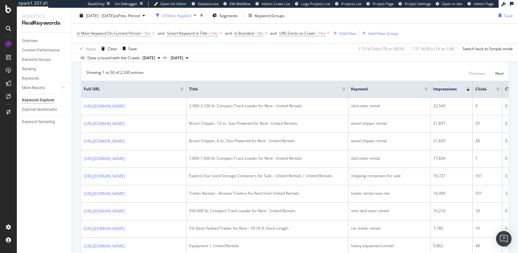
scroll to position [209, 0]
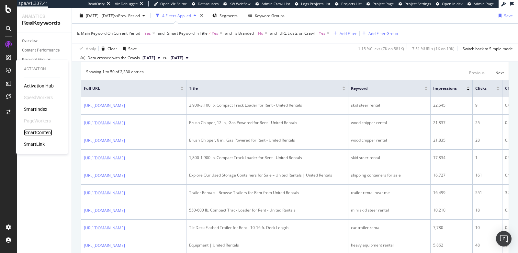
click at [48, 133] on div "SmartContent" at bounding box center [38, 132] width 29 height 6
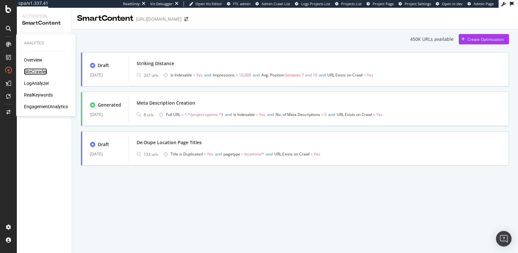
click at [35, 72] on div "SiteCrawler" at bounding box center [35, 71] width 23 height 6
